Goal: Register for event/course

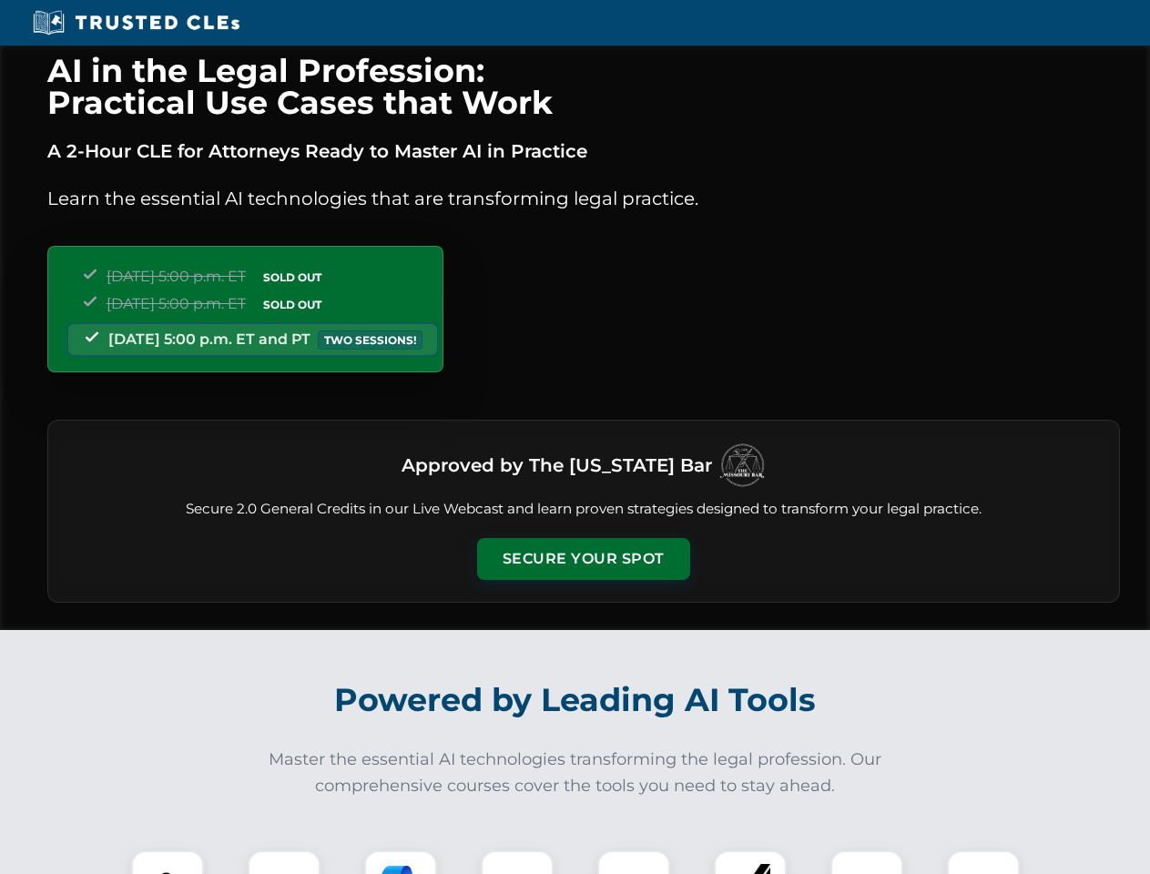
click at [583, 559] on button "Secure Your Spot" at bounding box center [583, 559] width 213 height 42
click at [167, 862] on img at bounding box center [167, 886] width 53 height 53
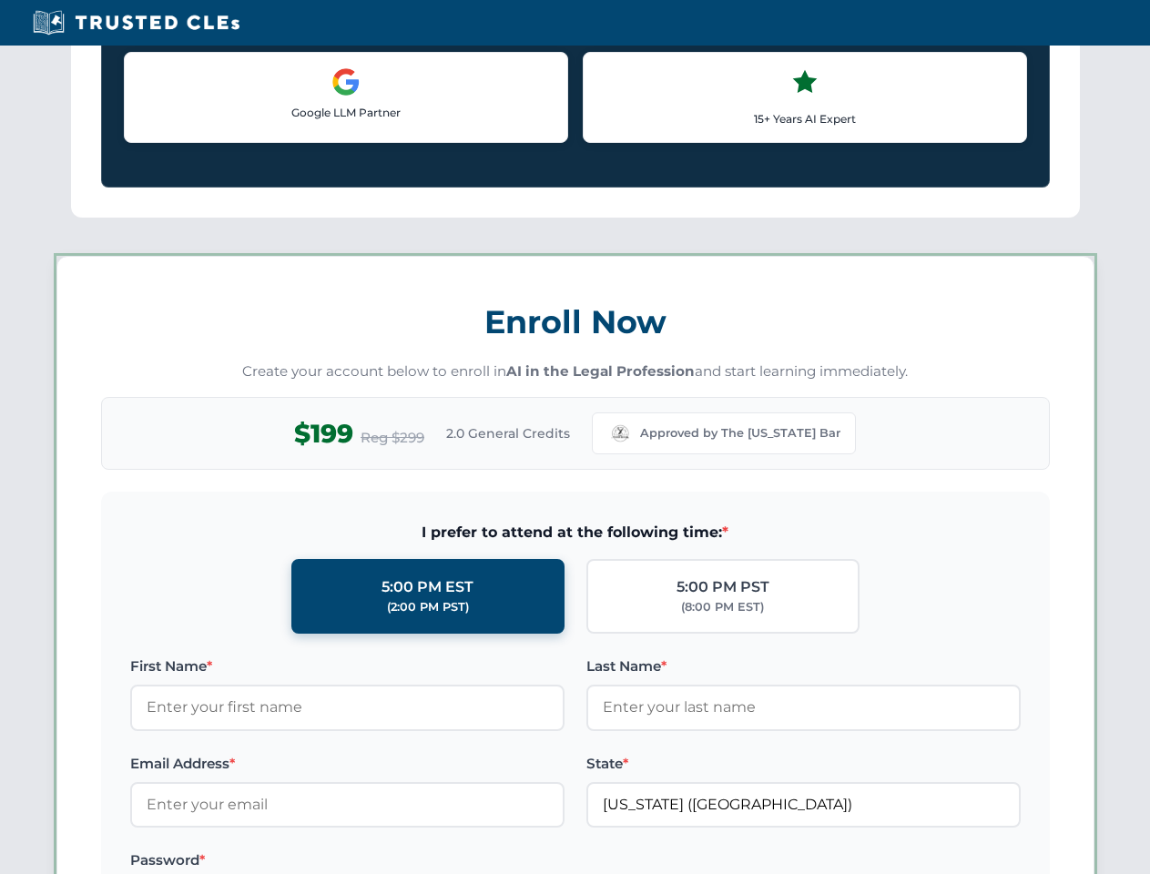
click at [400, 862] on label "Password *" at bounding box center [347, 860] width 434 height 22
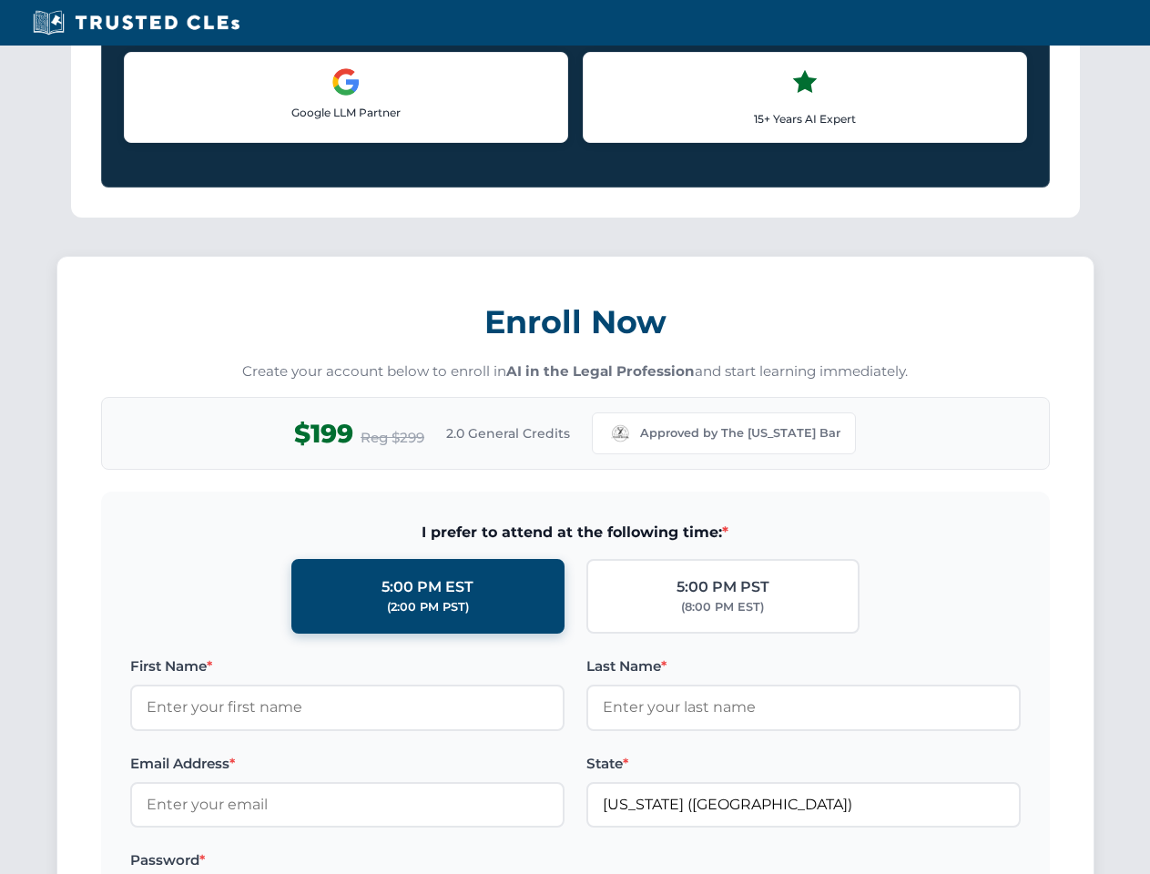
scroll to position [1787, 0]
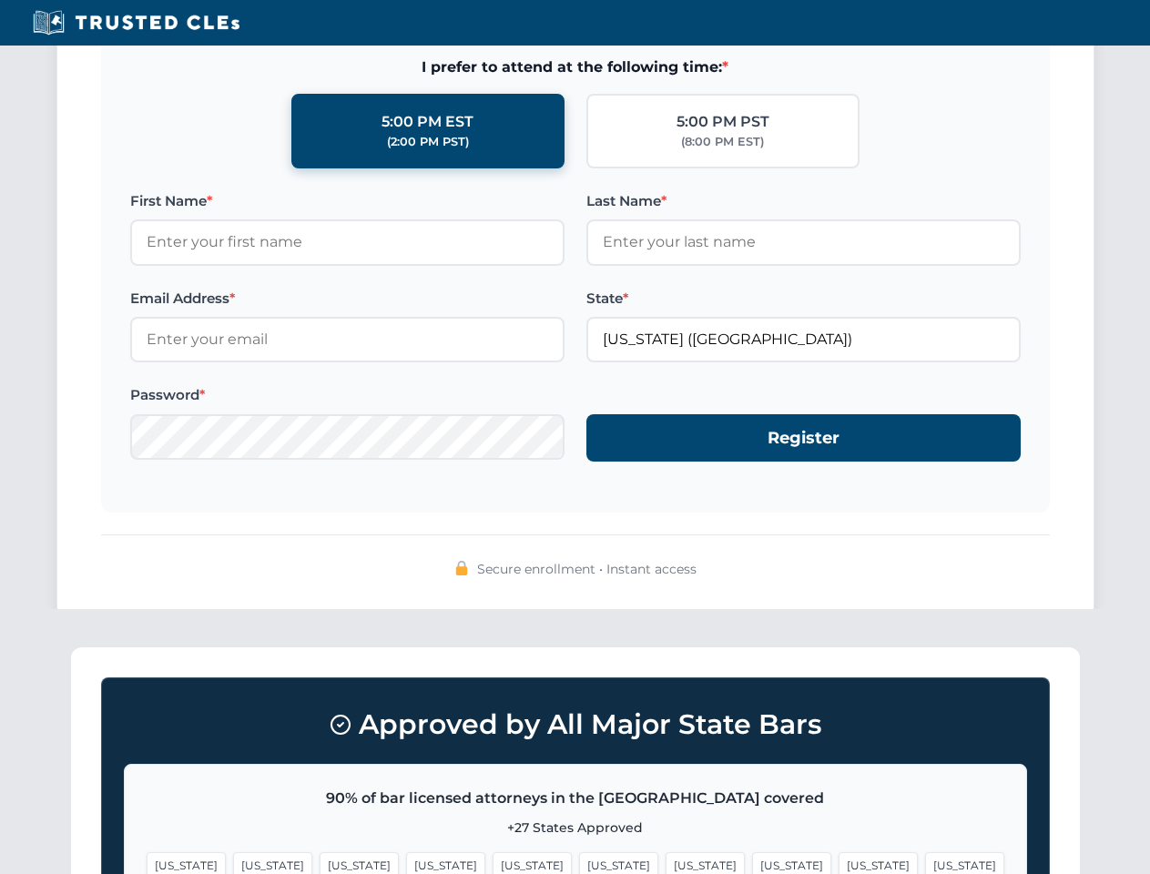
click at [838, 862] on span "[US_STATE]" at bounding box center [877, 865] width 79 height 26
